Goal: Task Accomplishment & Management: Use online tool/utility

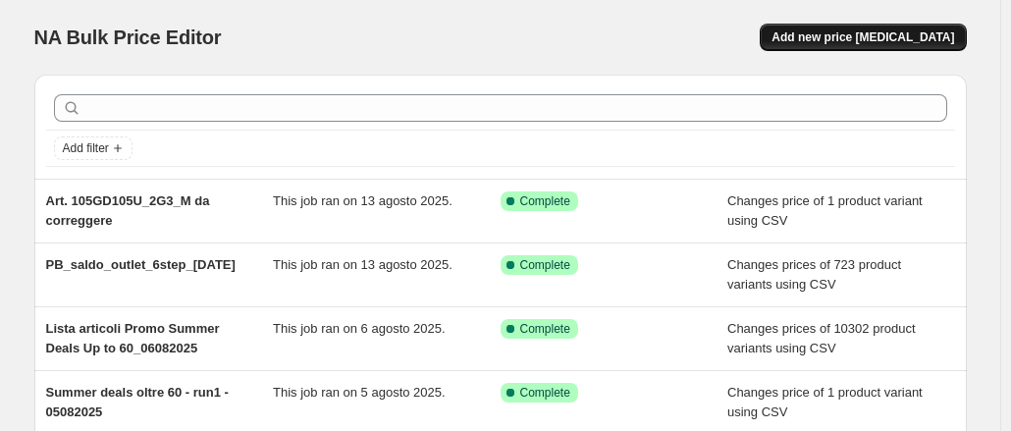
click at [879, 38] on span "Add new price [MEDICAL_DATA]" at bounding box center [862, 37] width 182 height 16
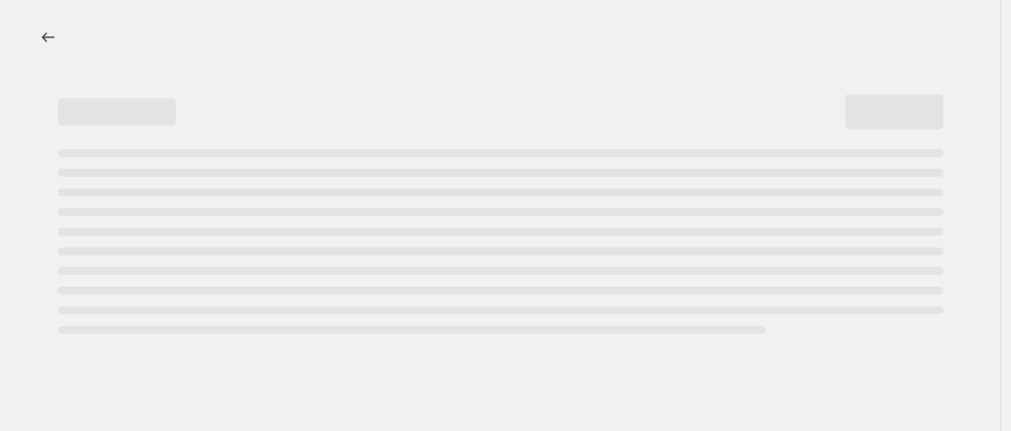
select select "percentage"
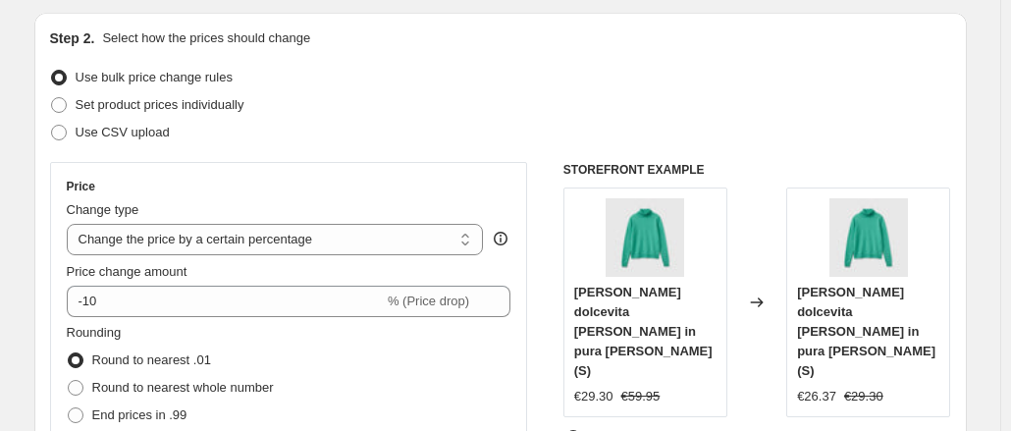
scroll to position [196, 0]
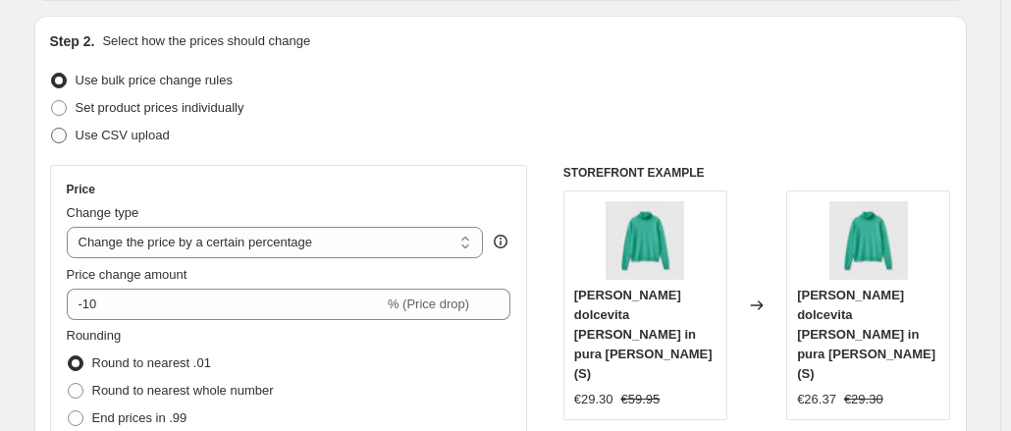
click at [65, 139] on span at bounding box center [59, 136] width 16 height 16
click at [52, 129] on input "Use CSV upload" at bounding box center [51, 128] width 1 height 1
radio input "true"
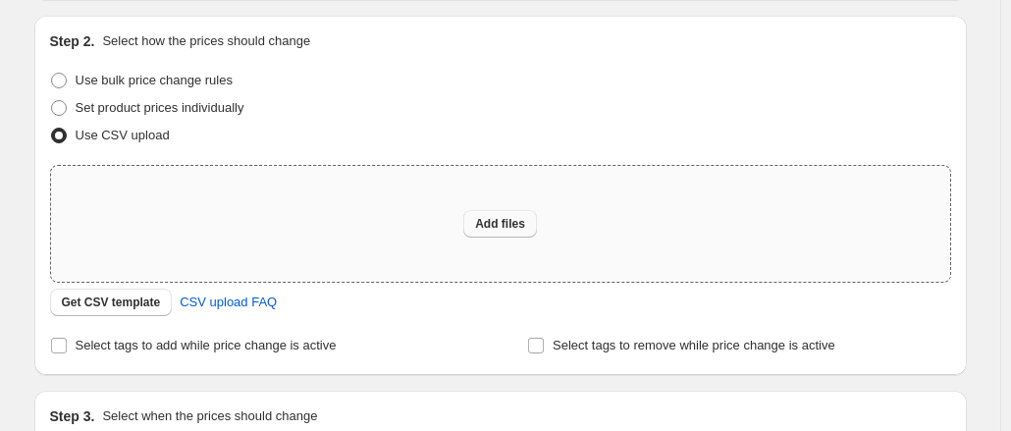
click at [495, 223] on span "Add files" at bounding box center [500, 224] width 50 height 16
type input "C:\fakepath\PB outlet saldi_7 step.csv"
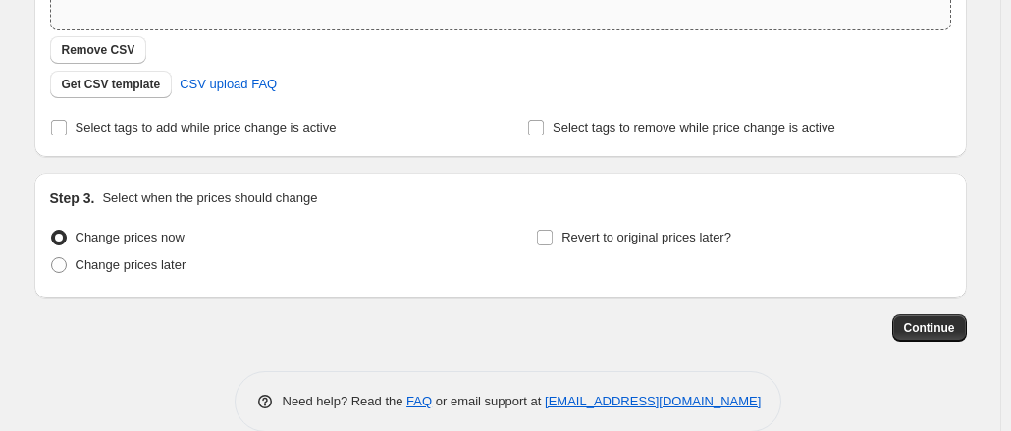
scroll to position [477, 0]
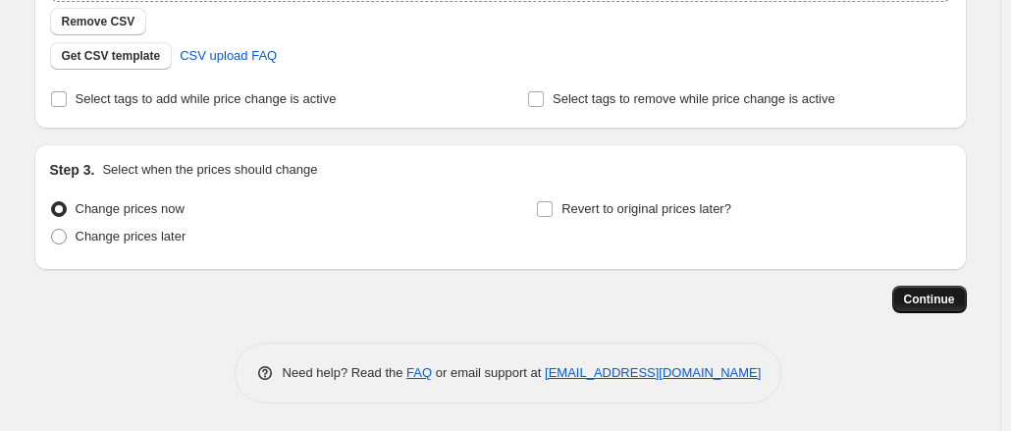
click at [922, 302] on span "Continue" at bounding box center [929, 299] width 51 height 16
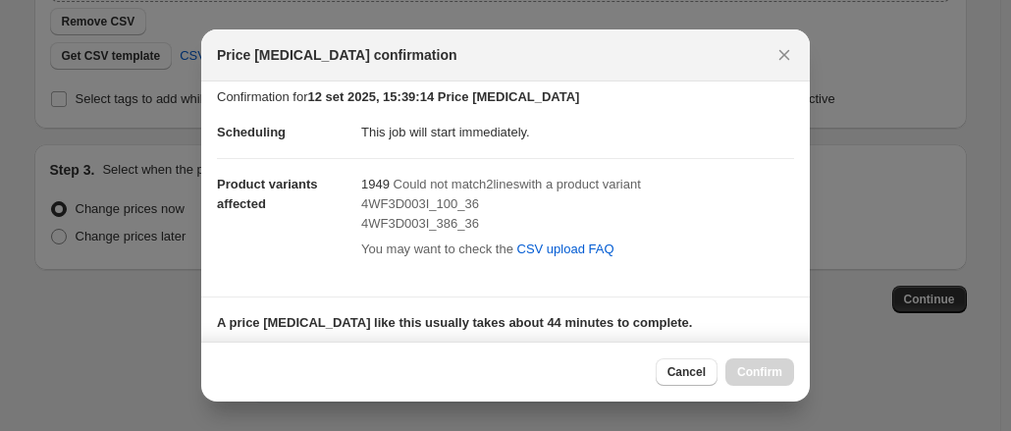
scroll to position [0, 0]
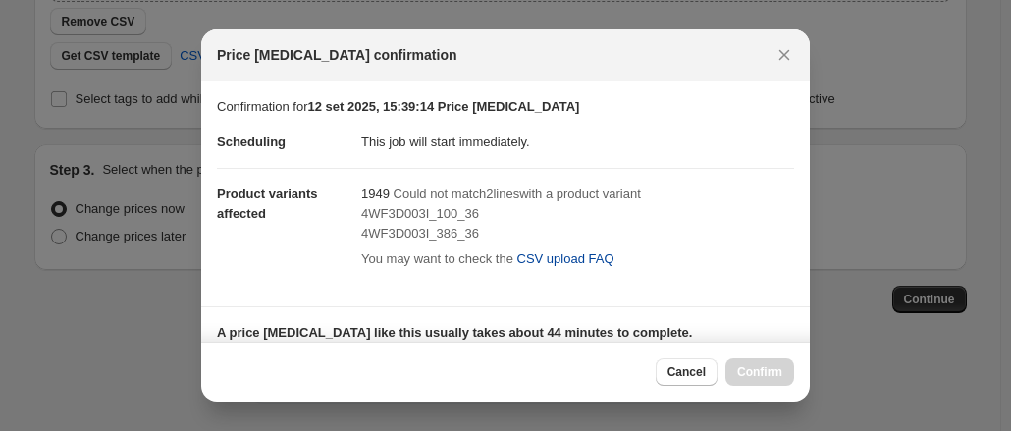
click at [562, 262] on span "CSV upload FAQ" at bounding box center [565, 259] width 97 height 20
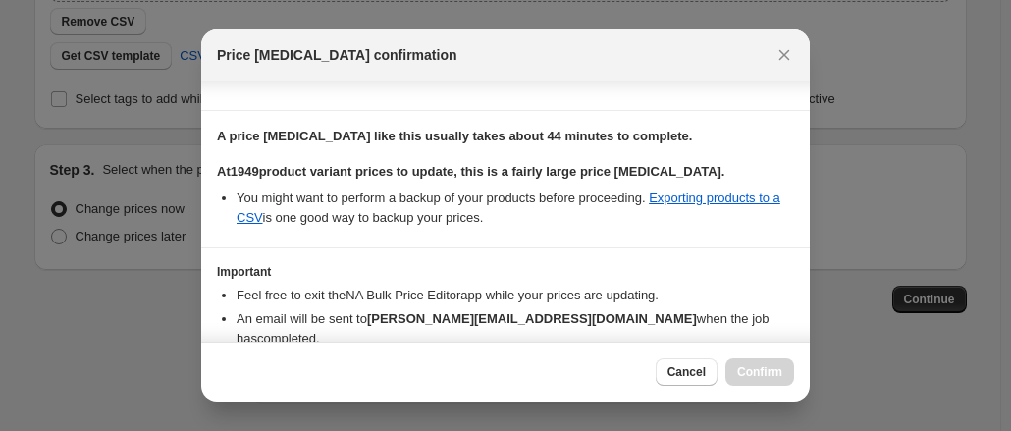
scroll to position [285, 0]
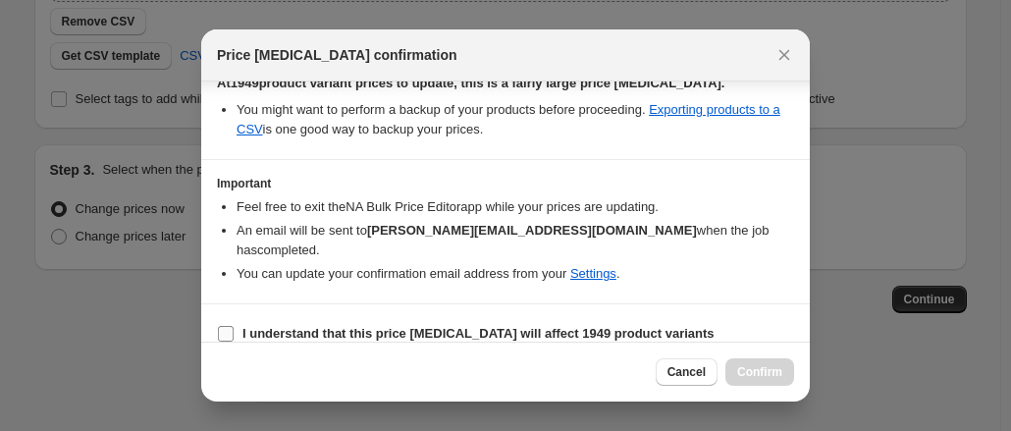
drag, startPoint x: 222, startPoint y: 321, endPoint x: 494, endPoint y: 321, distance: 271.8
click at [223, 326] on input "I understand that this price change job will affect 1949 product variants" at bounding box center [226, 334] width 16 height 16
checkbox input "true"
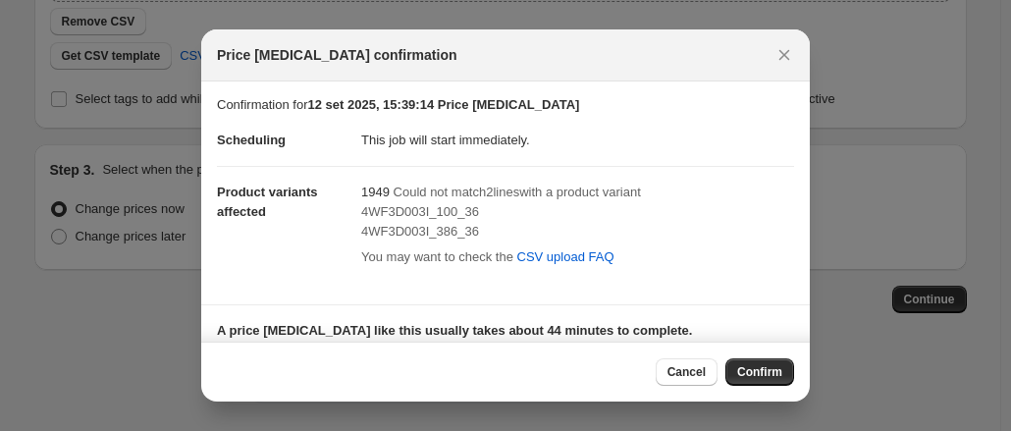
scroll to position [0, 0]
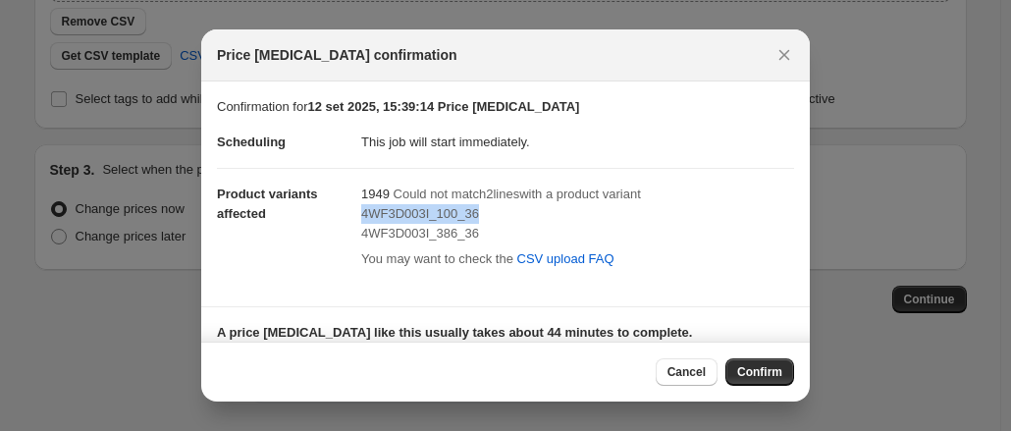
drag, startPoint x: 438, startPoint y: 215, endPoint x: 361, endPoint y: 216, distance: 76.5
click at [361, 216] on span "4WF3D003I_100_36" at bounding box center [420, 213] width 118 height 15
copy span "4WF3D003I_100_36"
drag, startPoint x: 474, startPoint y: 233, endPoint x: 359, endPoint y: 238, distance: 114.9
click at [361, 238] on div "4WF3D003I_386_36" at bounding box center [577, 234] width 433 height 20
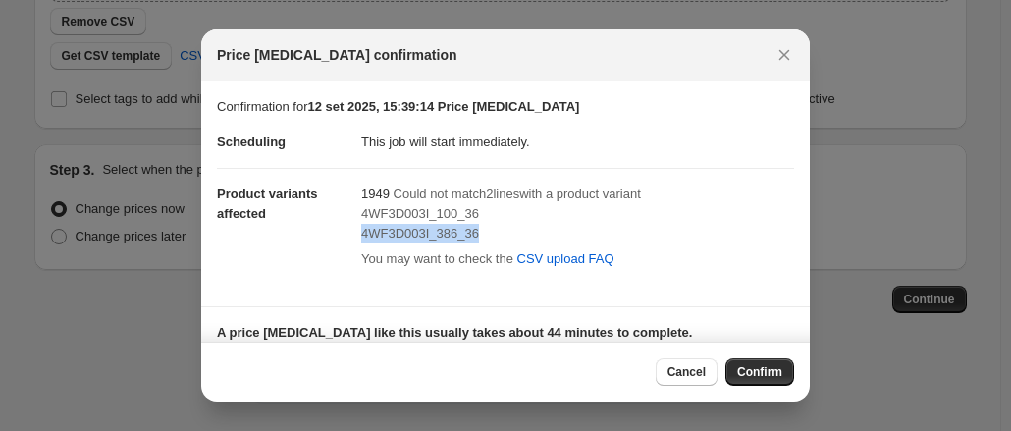
copy span "4WF3D003I_386_36"
click at [754, 374] on span "Confirm" at bounding box center [759, 372] width 45 height 16
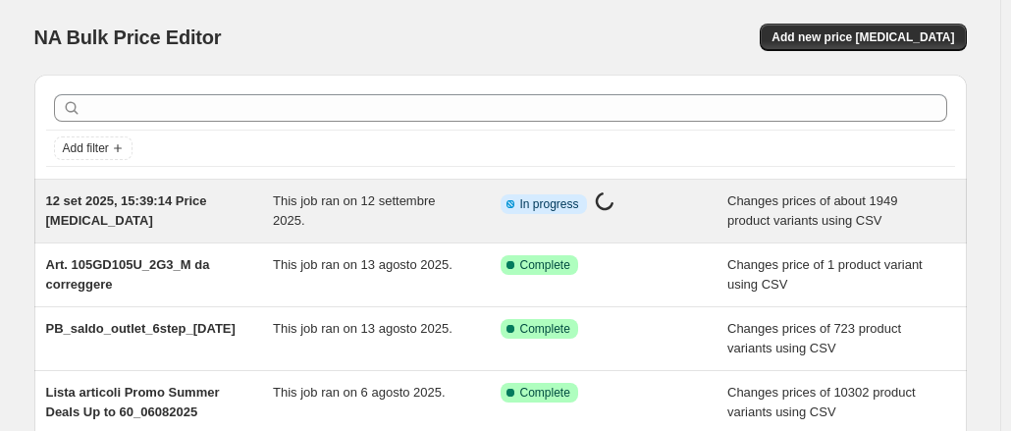
click at [322, 236] on div "12 set 2025, 15:39:14 Price change job This job ran on 12 settembre 2025. Info …" at bounding box center [500, 211] width 932 height 63
